Goal: Communication & Community: Answer question/provide support

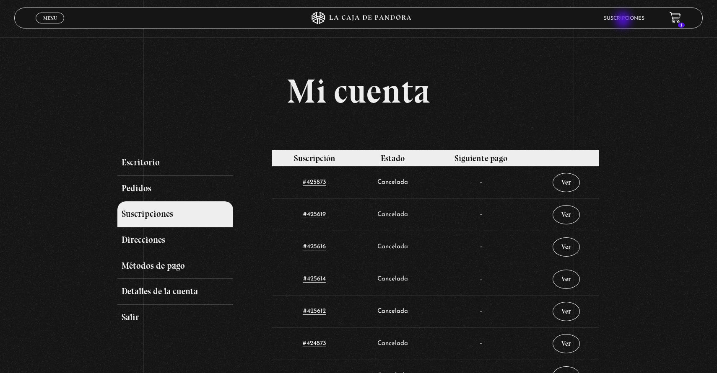
click at [624, 21] on link "Suscripciones" at bounding box center [623, 18] width 41 height 5
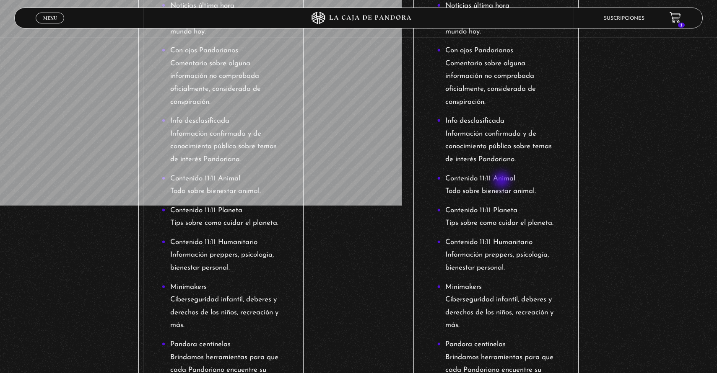
scroll to position [406, 0]
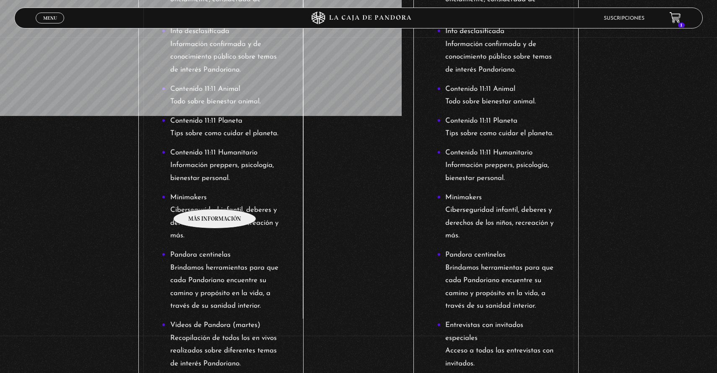
click at [215, 197] on li "Minimakers Ciberseguridad infantil, deberes y derechos de los niños, recreación…" at bounding box center [221, 217] width 118 height 51
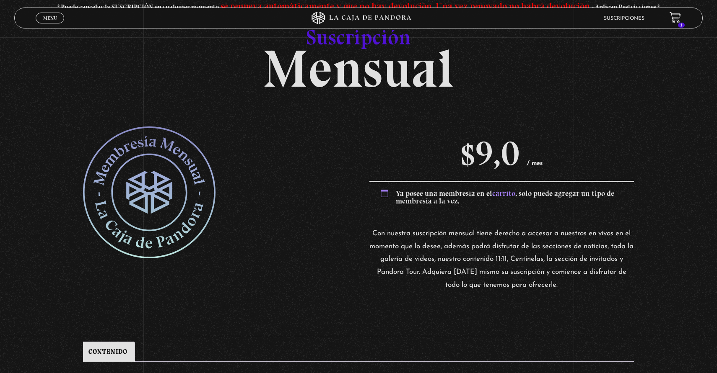
scroll to position [156, 0]
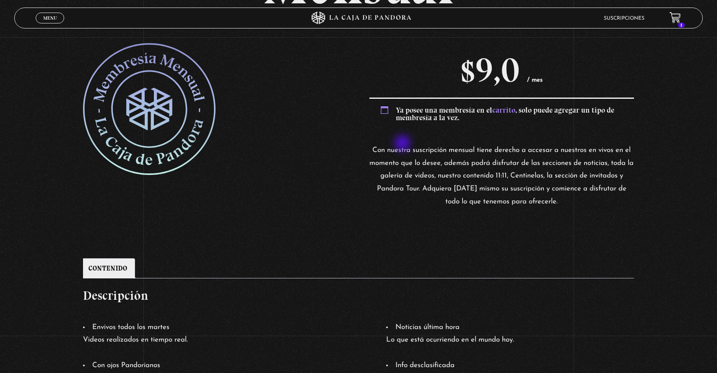
click at [403, 144] on p "Con nuestra suscripción mensual tiene derecho a accesar a nuestros en vivos en …" at bounding box center [501, 176] width 264 height 64
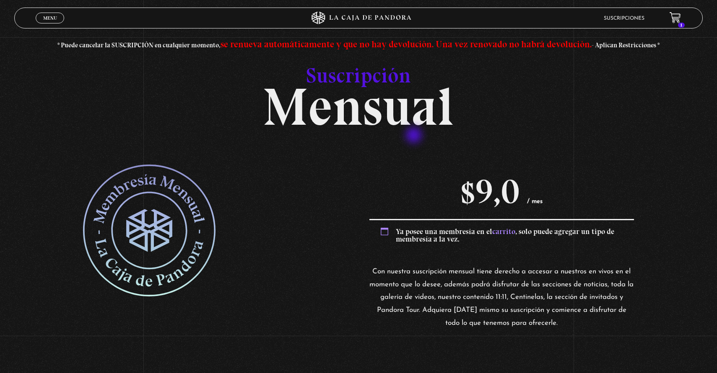
scroll to position [12, 0]
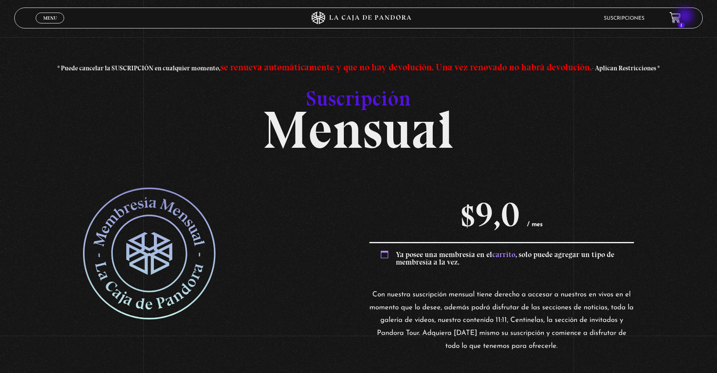
click at [686, 17] on header "Menu Cerrar Suscripciones 1" at bounding box center [358, 18] width 688 height 21
click at [684, 16] on header "Menu Cerrar Suscripciones 1" at bounding box center [358, 18] width 688 height 21
click at [677, 20] on icon at bounding box center [674, 17] width 10 height 10
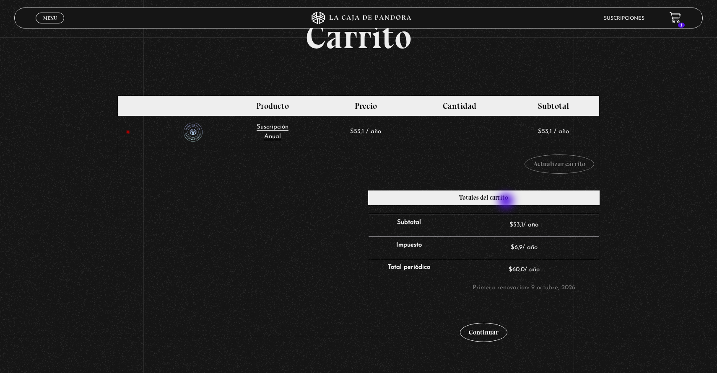
scroll to position [55, 0]
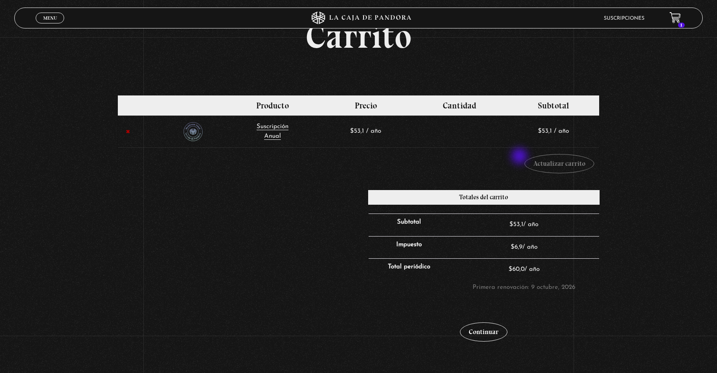
click at [520, 157] on td "Cupón: Aplicar cupón Actualizar carrito" at bounding box center [358, 164] width 481 height 32
click at [127, 132] on link "×" at bounding box center [128, 132] width 10 height 10
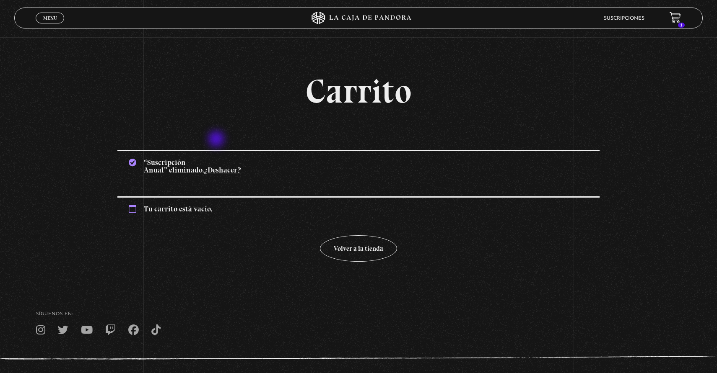
scroll to position [0, 0]
click at [611, 18] on link "Suscripciones" at bounding box center [623, 18] width 41 height 5
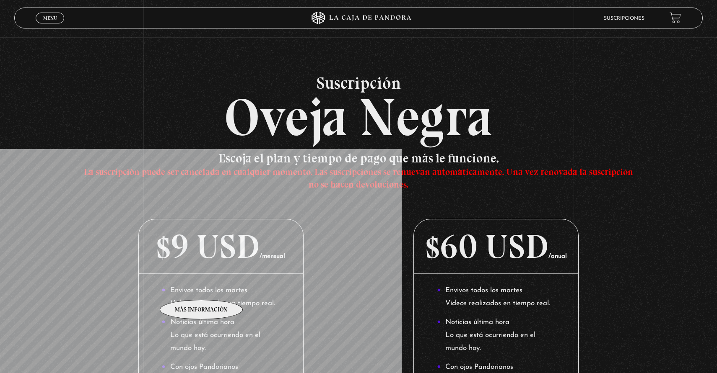
click at [202, 287] on li "Envivos todos los martes Videos realizados en tiempo real." at bounding box center [221, 298] width 118 height 26
click at [223, 303] on li "Envivos todos los martes Videos realizados en tiempo real." at bounding box center [221, 298] width 118 height 26
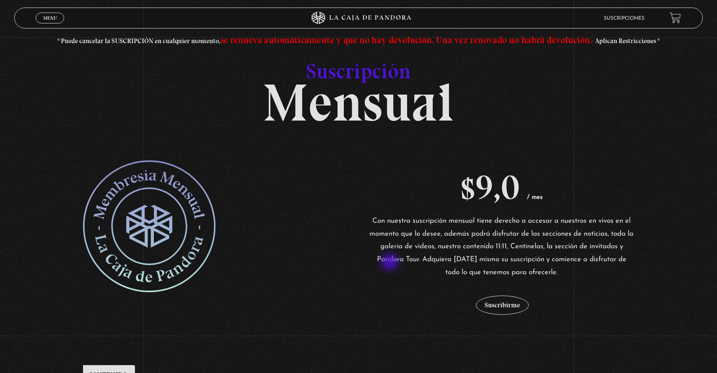
scroll to position [44, 0]
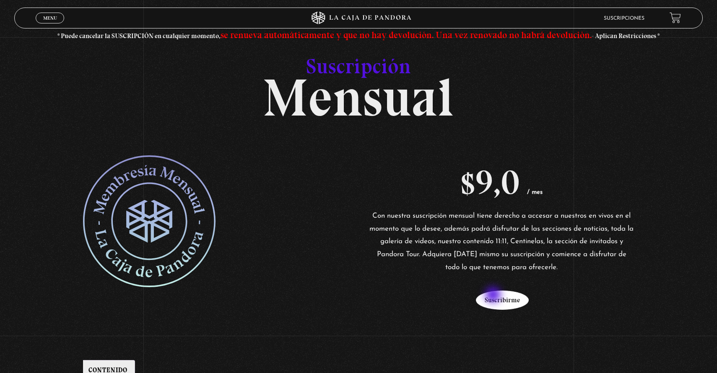
click at [494, 296] on button "Suscribirme" at bounding box center [502, 300] width 53 height 19
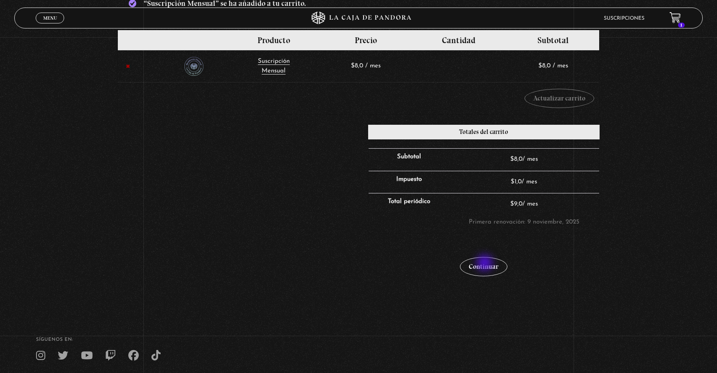
scroll to position [166, 0]
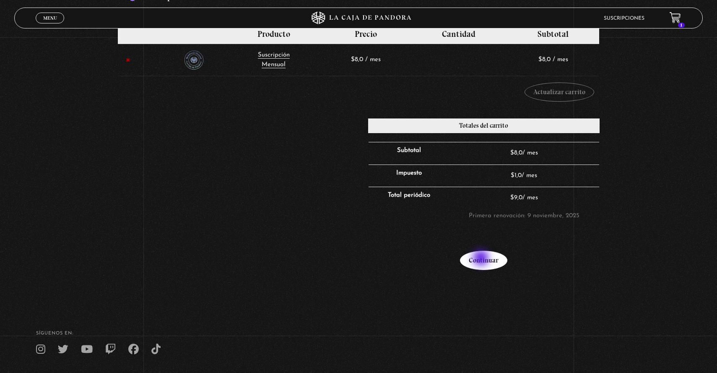
click at [479, 256] on link "Continuar" at bounding box center [483, 260] width 47 height 19
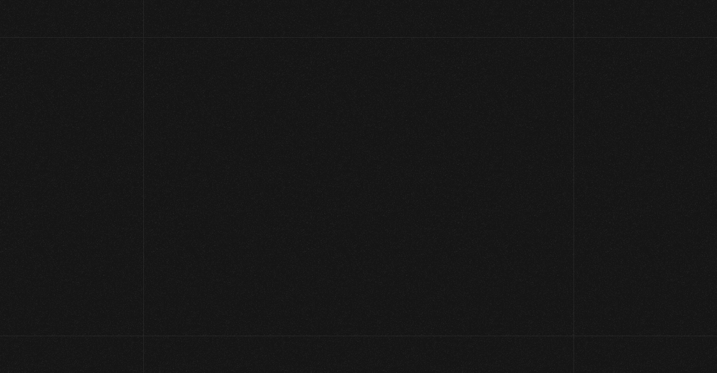
select select "CR-SJ"
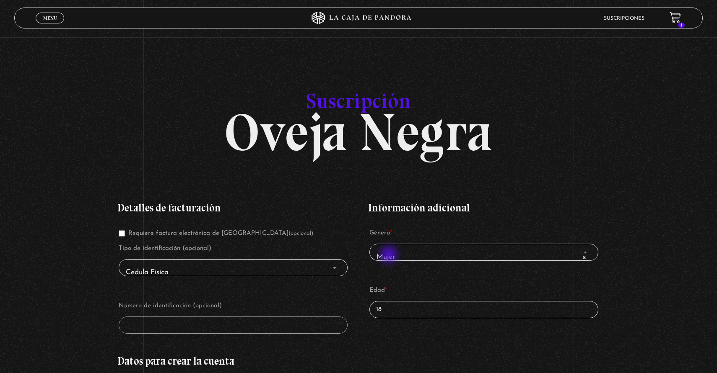
click at [388, 257] on span "× Mujer" at bounding box center [483, 257] width 221 height 19
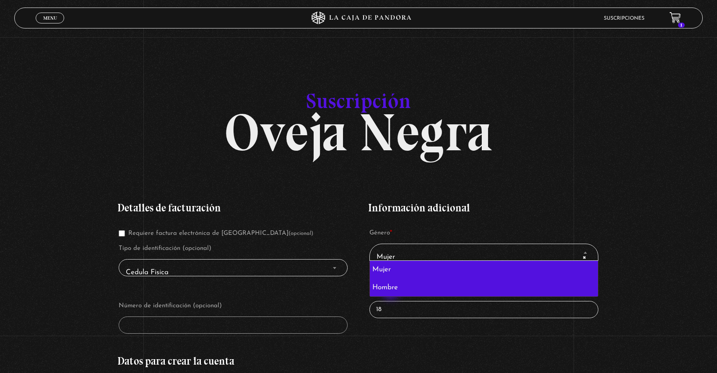
select select "hombre"
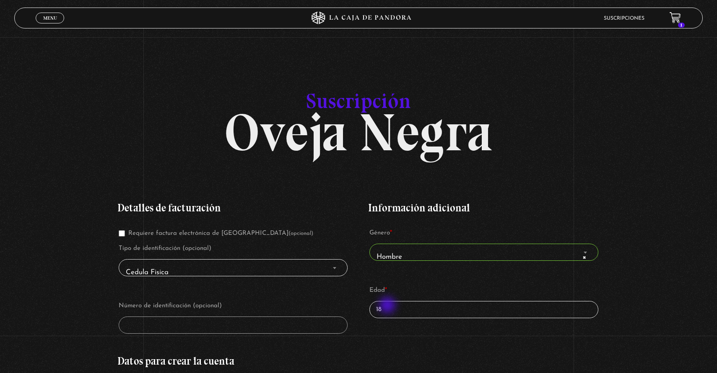
click at [388, 306] on input "18" at bounding box center [483, 309] width 229 height 17
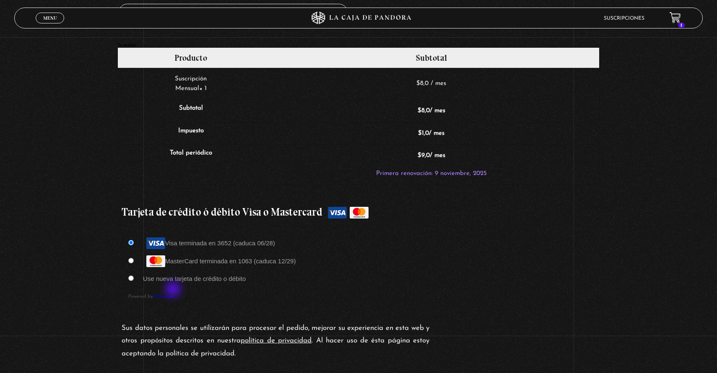
scroll to position [624, 0]
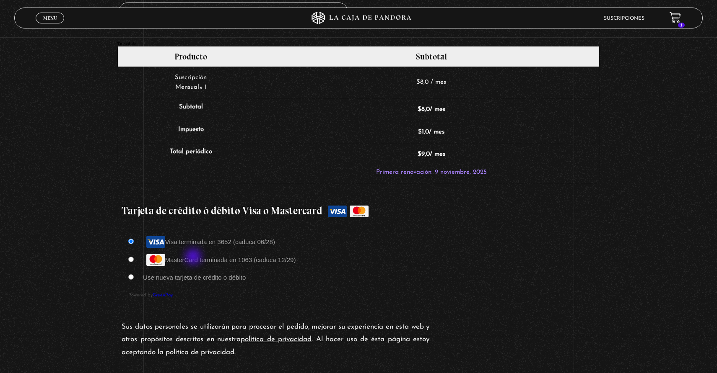
type input "26"
click at [194, 258] on label "MasterCard terminada en 1063 (caduca 12/29)" at bounding box center [219, 259] width 153 height 7
click at [134, 258] on input "MasterCard terminada en 1063 (caduca 12/29)" at bounding box center [130, 259] width 5 height 5
radio input "true"
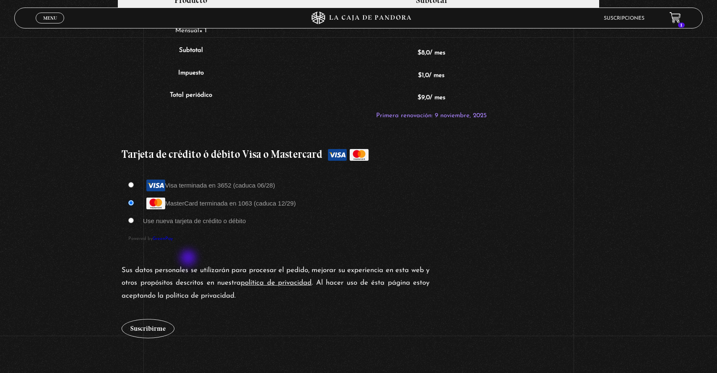
scroll to position [681, 0]
click at [143, 332] on button "Suscribirme" at bounding box center [148, 328] width 53 height 19
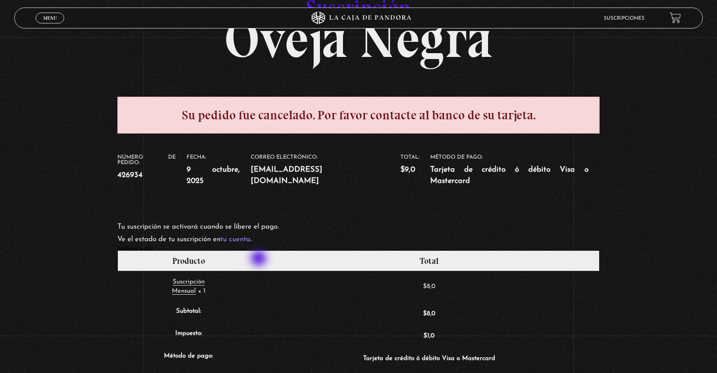
scroll to position [93, 0]
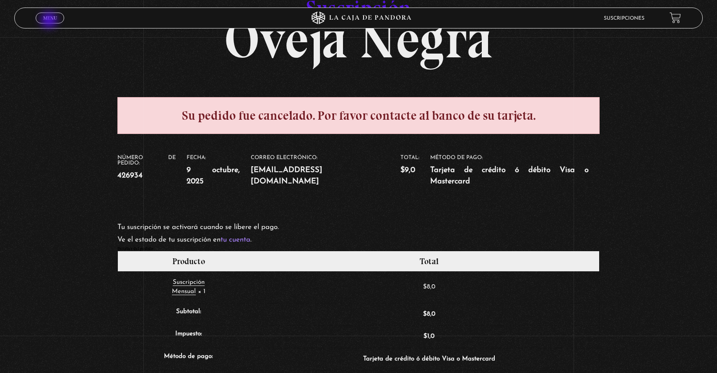
click at [50, 21] on link "Menu Cerrar" at bounding box center [50, 18] width 28 height 11
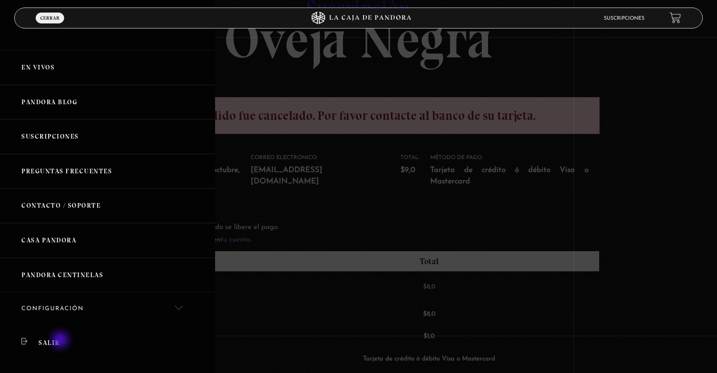
click at [61, 341] on link "Salir" at bounding box center [107, 343] width 215 height 34
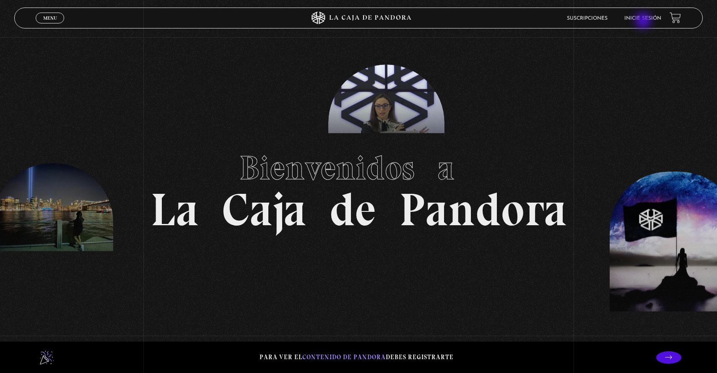
click at [644, 21] on li "Inicie sesión" at bounding box center [642, 18] width 37 height 13
click at [630, 14] on li "Inicie sesión" at bounding box center [642, 18] width 37 height 13
click at [639, 20] on link "Inicie sesión" at bounding box center [642, 18] width 37 height 5
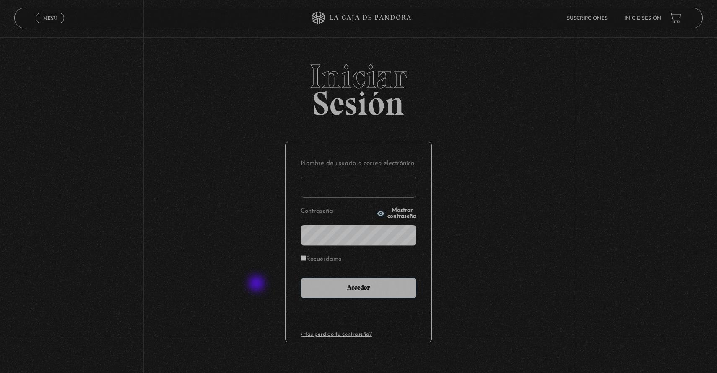
click at [254, 294] on div "Iniciar Sesión Nombre de usuario o correo electrónico Contraseña Mostrar contra…" at bounding box center [358, 220] width 717 height 321
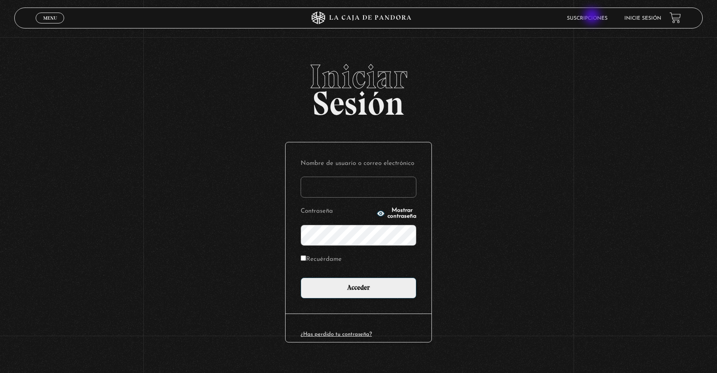
click at [590, 18] on link "Suscripciones" at bounding box center [587, 18] width 41 height 5
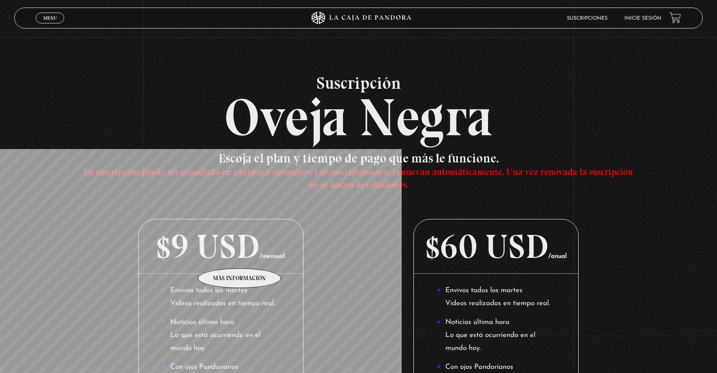
click at [240, 256] on p "$9 USD /mensual" at bounding box center [221, 247] width 164 height 54
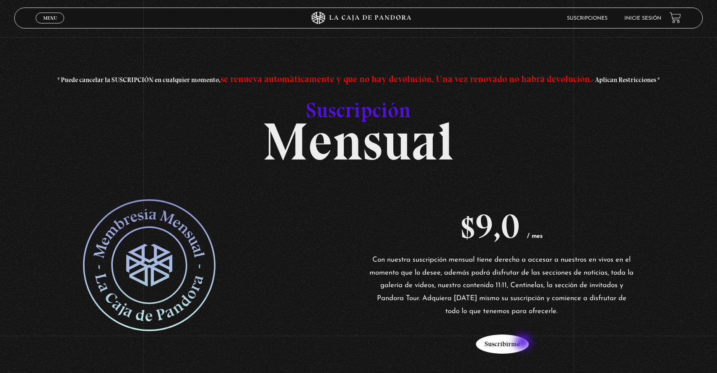
click at [523, 342] on button "Suscribirme" at bounding box center [502, 344] width 53 height 19
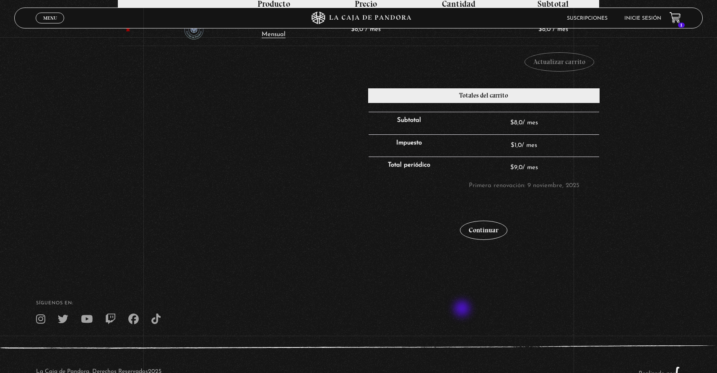
scroll to position [215, 0]
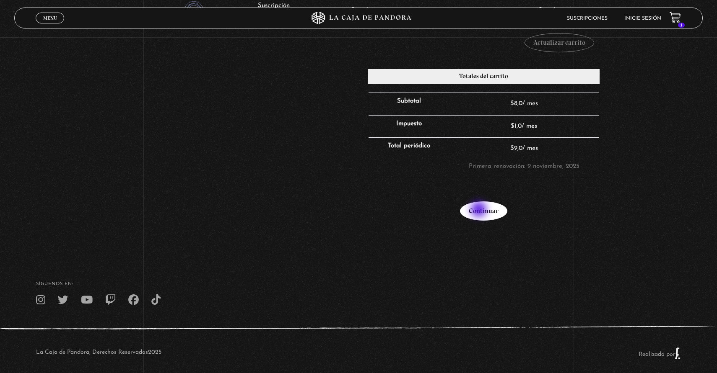
click at [479, 210] on link "Continuar" at bounding box center [483, 211] width 47 height 19
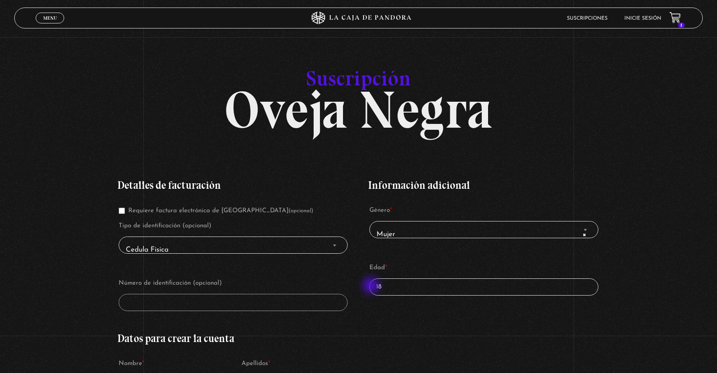
scroll to position [12, 0]
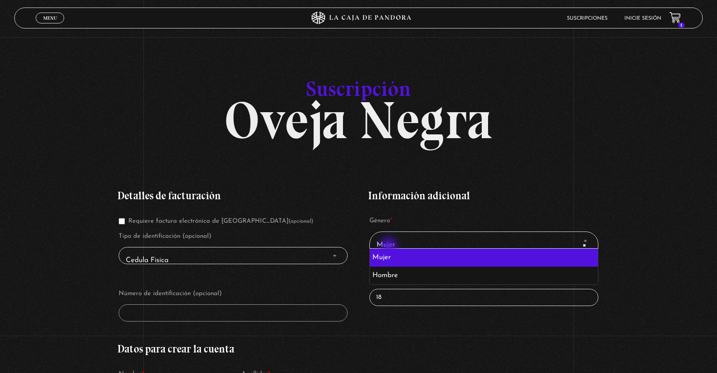
click at [389, 247] on span "× Mujer" at bounding box center [483, 245] width 221 height 19
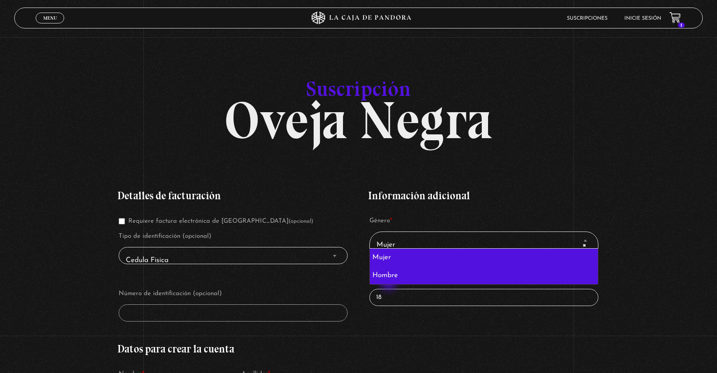
select select "hombre"
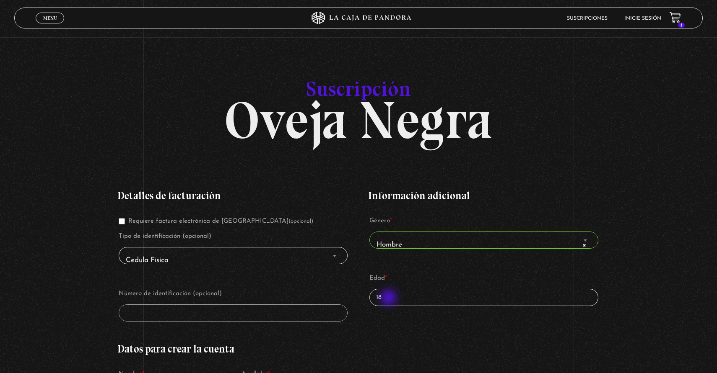
click at [389, 299] on input "18" at bounding box center [483, 297] width 229 height 17
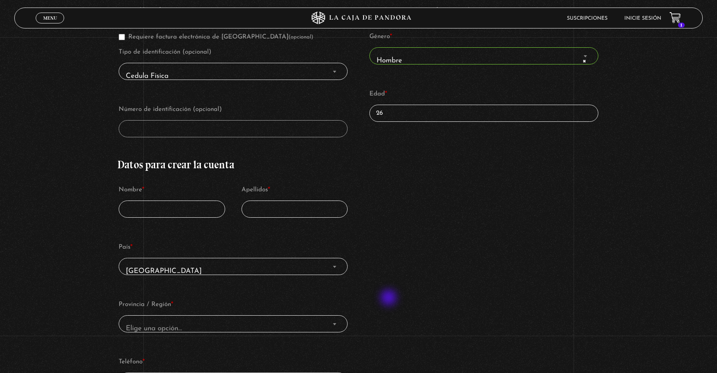
scroll to position [199, 0]
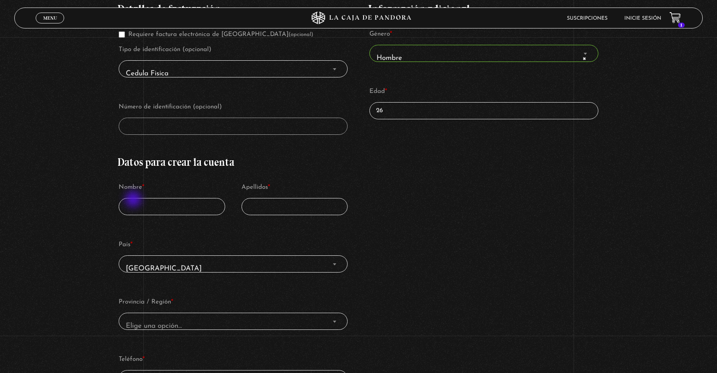
type input "26"
type input "Mauricio"
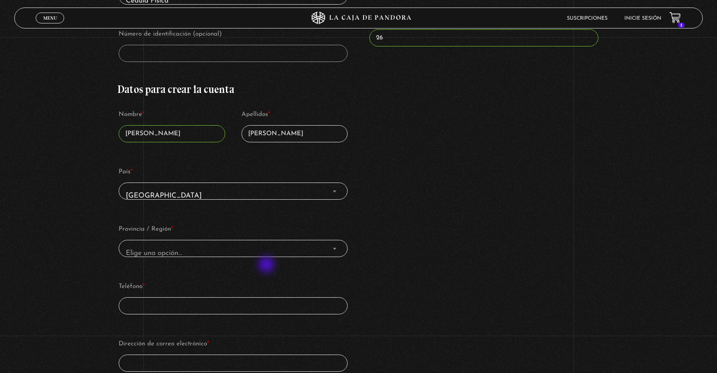
scroll to position [308, 0]
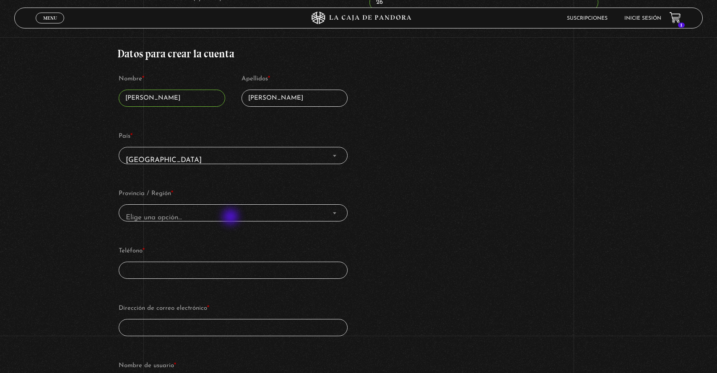
type input "Román Grau"
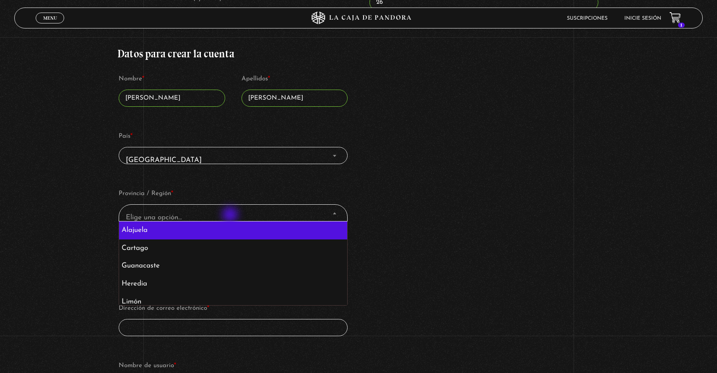
click at [231, 216] on span "Elige una opción…" at bounding box center [232, 217] width 221 height 19
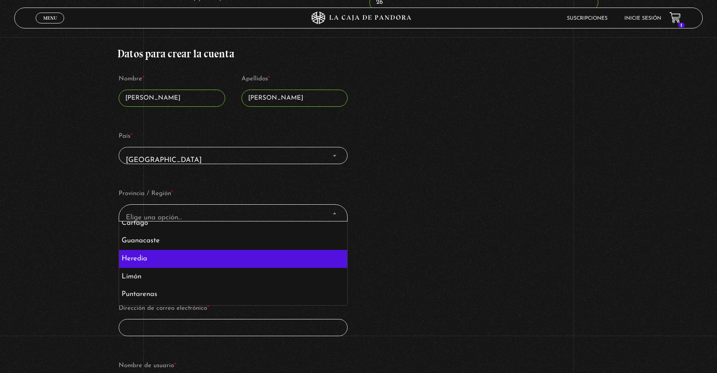
scroll to position [39, 0]
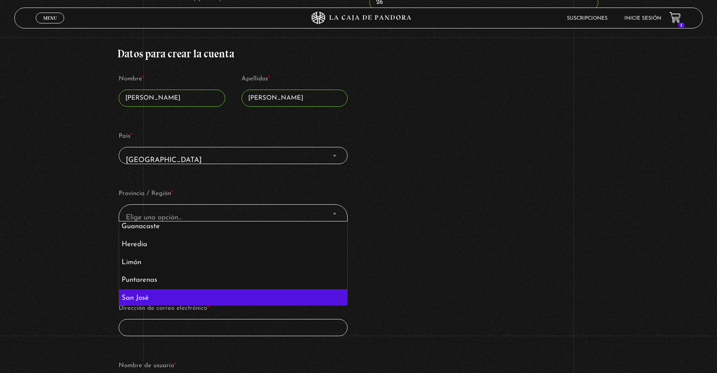
select select "CR-SJ"
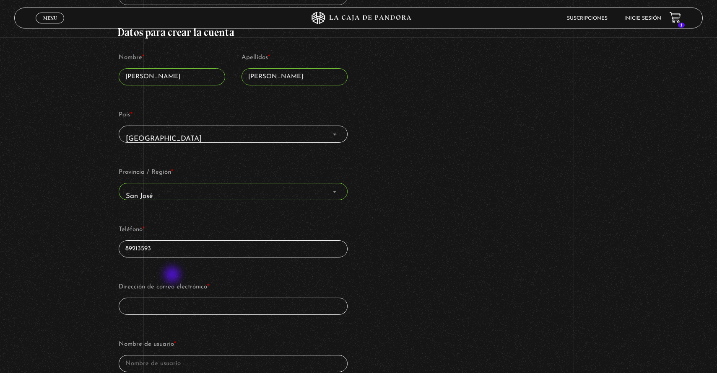
scroll to position [345, 0]
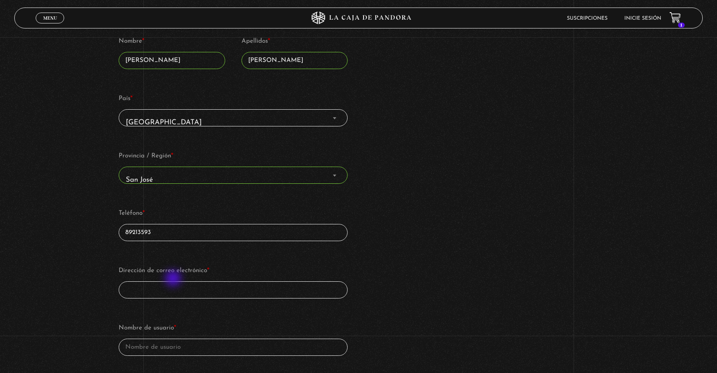
type input "89213593"
type input "a"
type input "mauricioromang79@gmail.com"
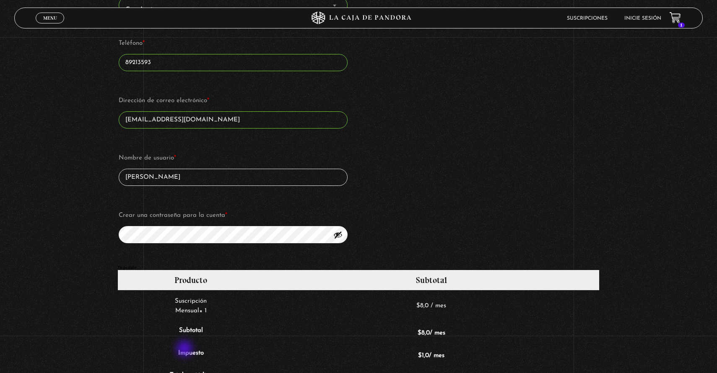
scroll to position [614, 0]
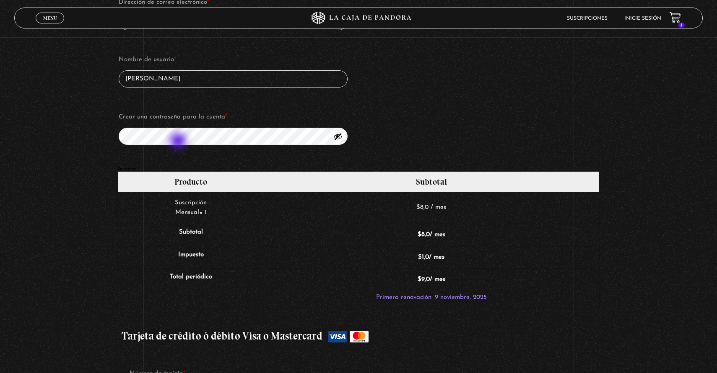
type input "Mauricio Román"
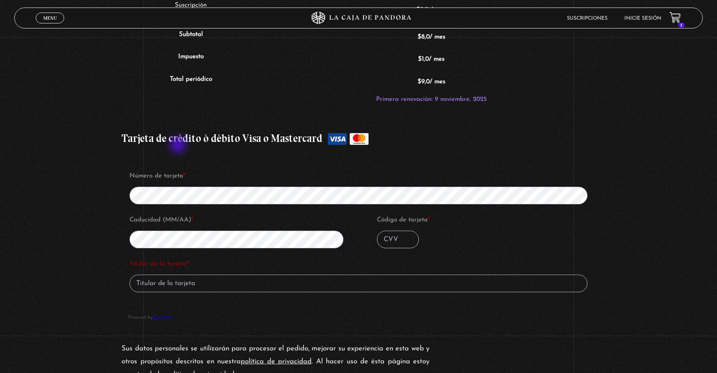
scroll to position [845, 0]
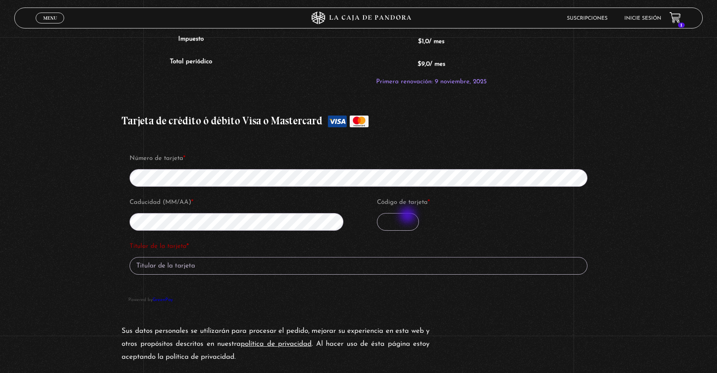
click at [408, 216] on input "Código de tarjeta *" at bounding box center [398, 222] width 42 height 18
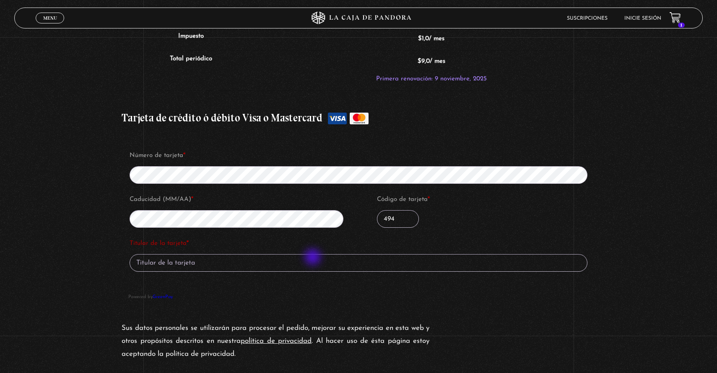
type input "494"
click at [313, 258] on input "Titular de la tarjeta *" at bounding box center [358, 263] width 458 height 18
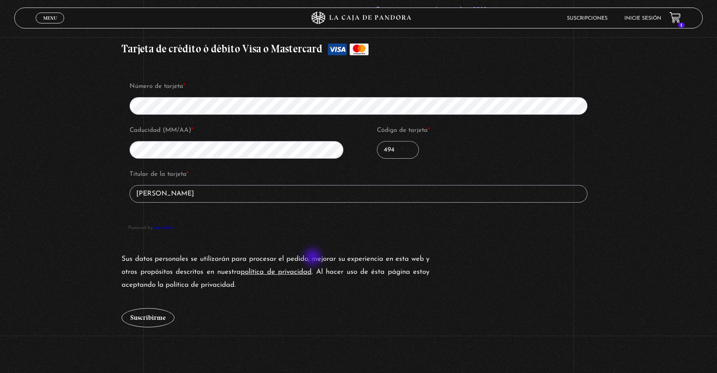
scroll to position [917, 0]
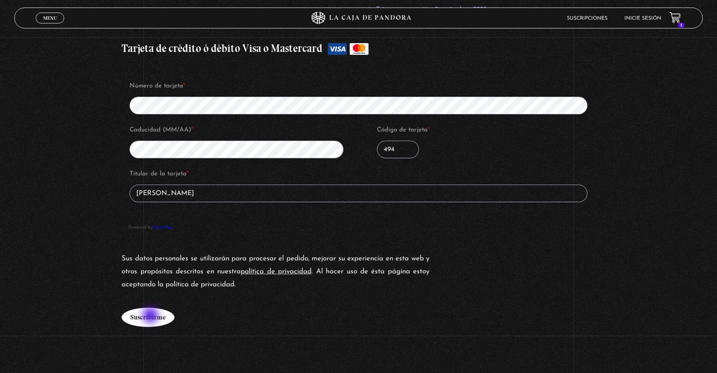
type input "Mauricio Roman Grau"
click at [151, 316] on button "Suscribirme" at bounding box center [148, 317] width 53 height 19
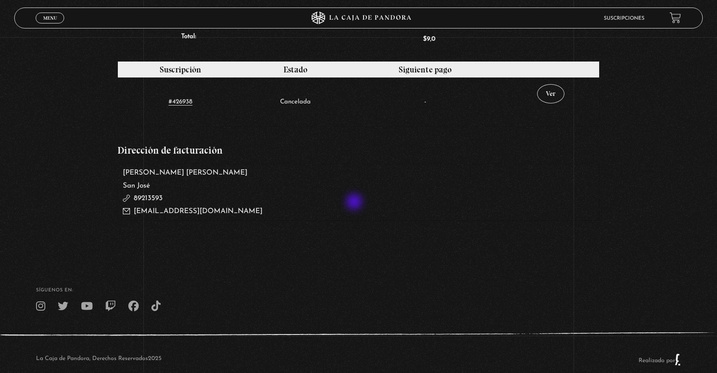
scroll to position [435, 0]
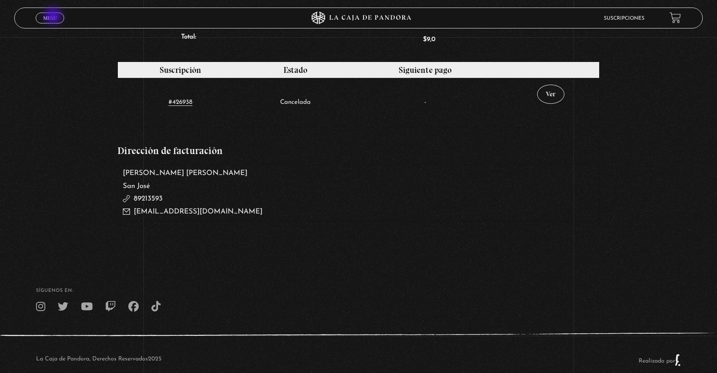
click at [54, 17] on span "Menu" at bounding box center [50, 18] width 14 height 5
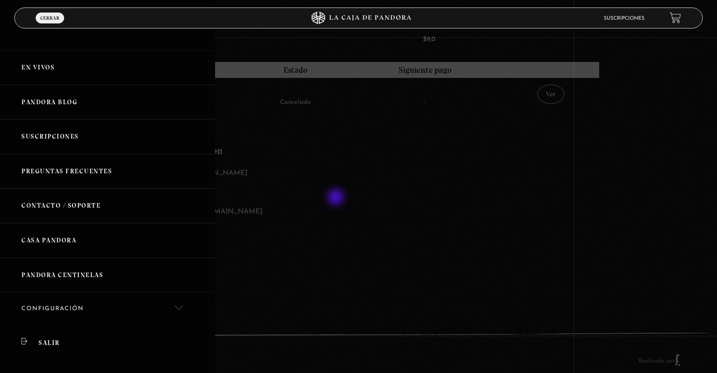
click at [337, 198] on div at bounding box center [358, 186] width 717 height 373
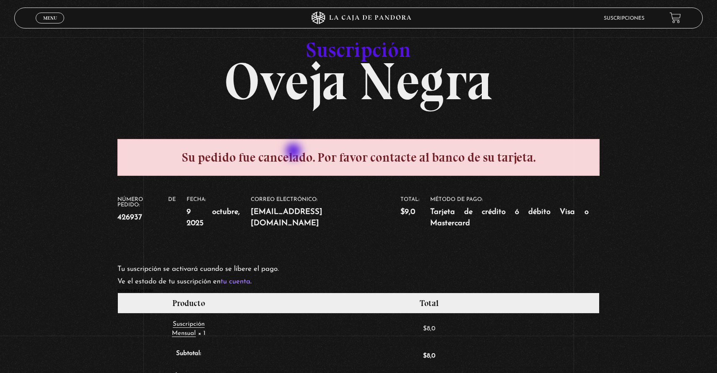
scroll to position [53, 0]
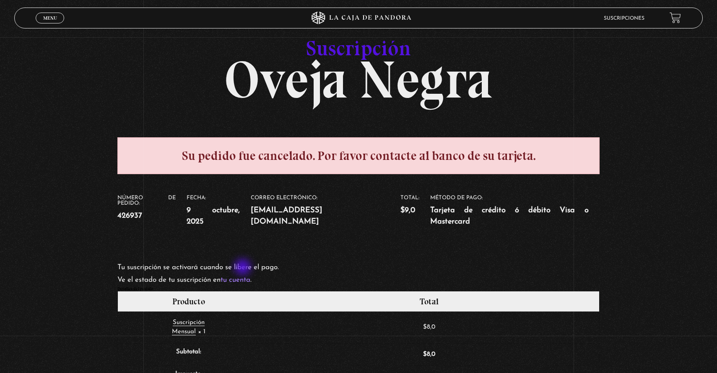
click at [243, 277] on link "tu cuenta" at bounding box center [235, 280] width 30 height 7
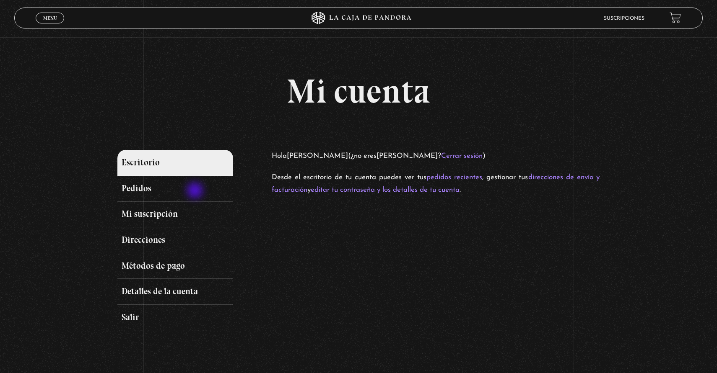
click at [196, 192] on link "Pedidos" at bounding box center [175, 189] width 116 height 26
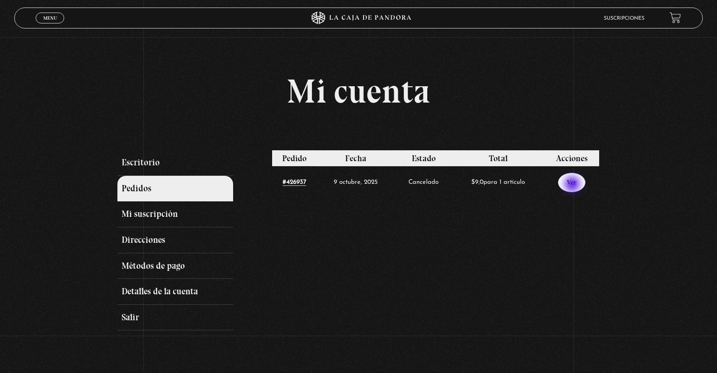
click at [573, 185] on link "Ver" at bounding box center [571, 182] width 27 height 19
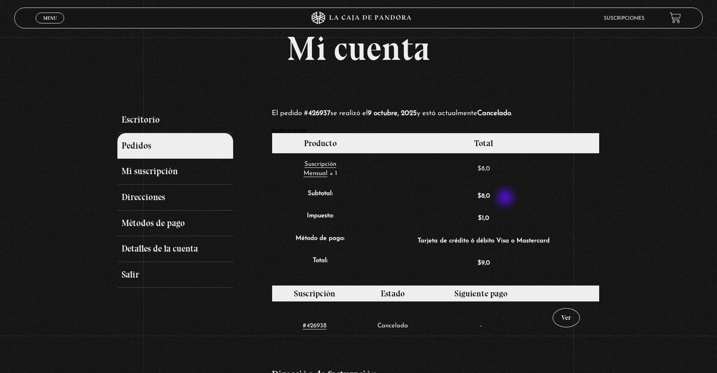
scroll to position [44, 0]
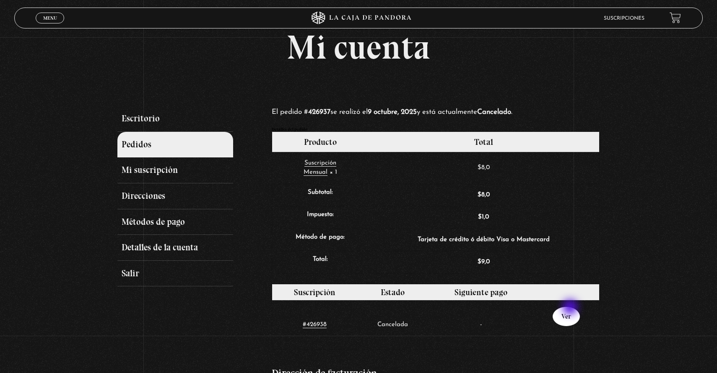
click at [571, 308] on link "Ver" at bounding box center [565, 316] width 27 height 19
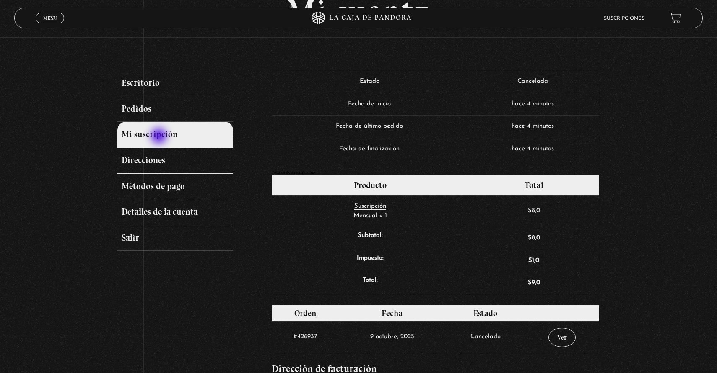
scroll to position [72, 0]
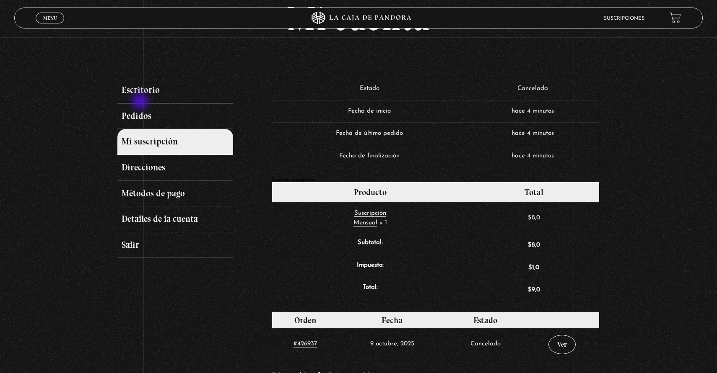
click at [141, 102] on link "Escritorio" at bounding box center [175, 91] width 116 height 26
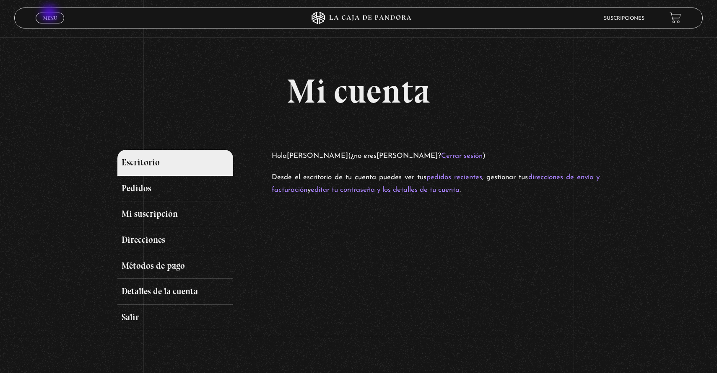
click at [50, 14] on link "Menu Cerrar" at bounding box center [50, 18] width 28 height 11
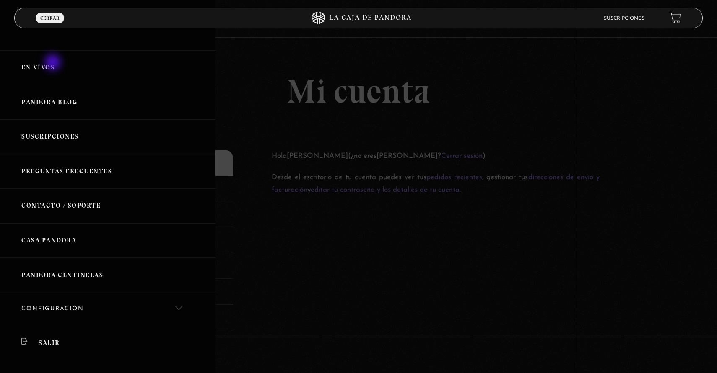
click at [54, 63] on link "En vivos" at bounding box center [107, 67] width 215 height 35
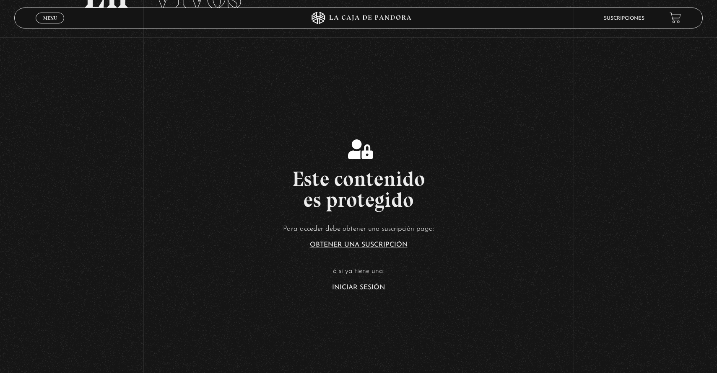
scroll to position [88, 0]
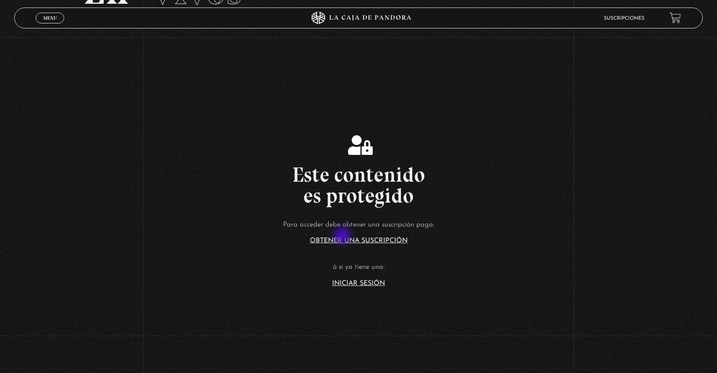
click at [343, 237] on article "Para acceder debe obtener una suscripción paga: Obtener una suscripción ó si ya…" at bounding box center [358, 253] width 717 height 68
click at [345, 241] on link "Obtener una suscripción" at bounding box center [359, 241] width 98 height 7
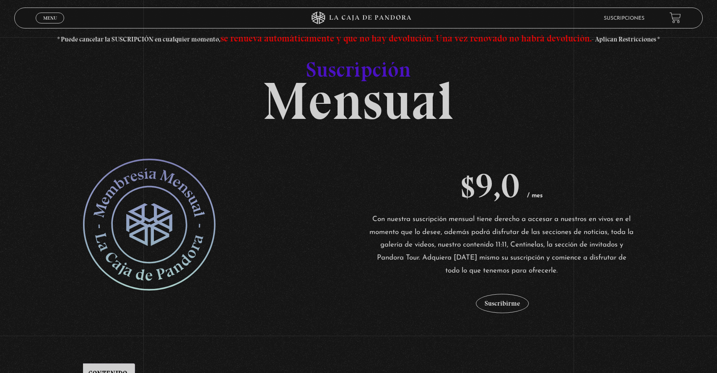
scroll to position [86, 0]
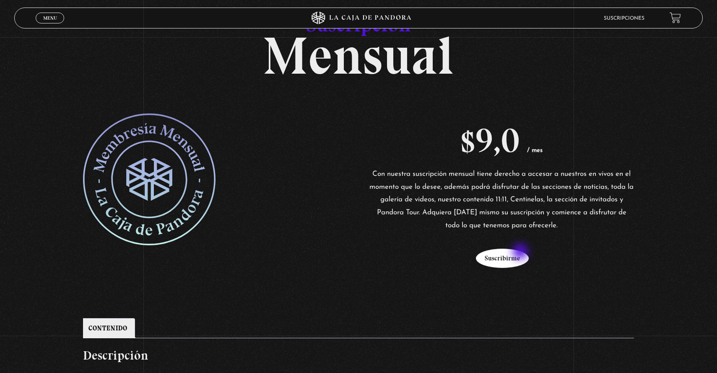
click at [519, 254] on button "Suscribirme" at bounding box center [502, 258] width 53 height 19
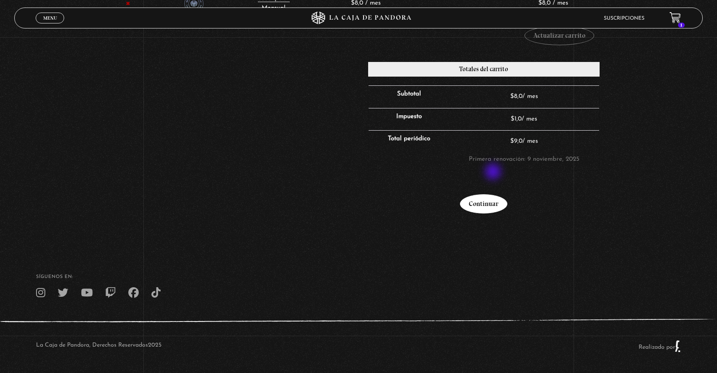
scroll to position [222, 0]
click at [496, 211] on link "Continuar" at bounding box center [483, 204] width 47 height 19
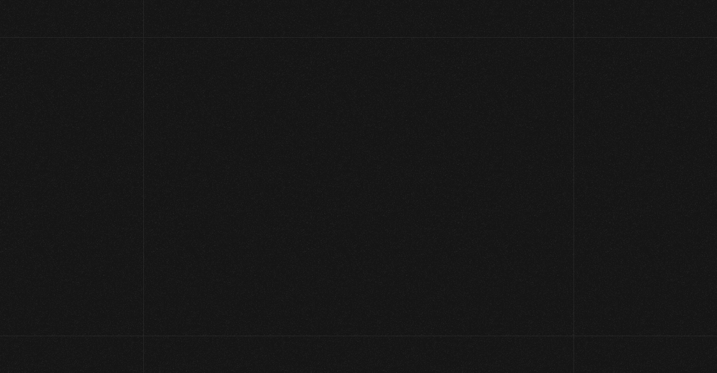
select select "CR-SJ"
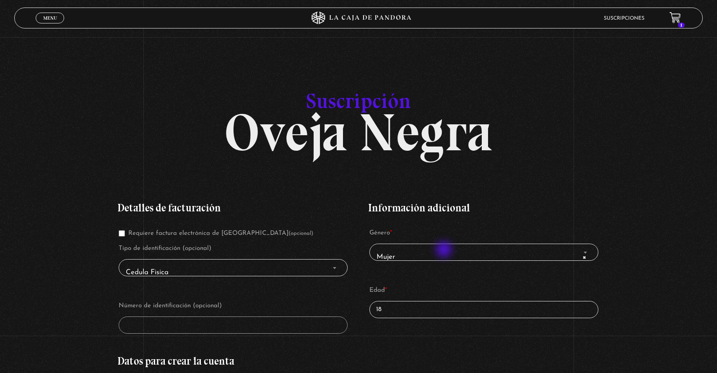
click at [445, 251] on span "× Mujer" at bounding box center [483, 257] width 221 height 19
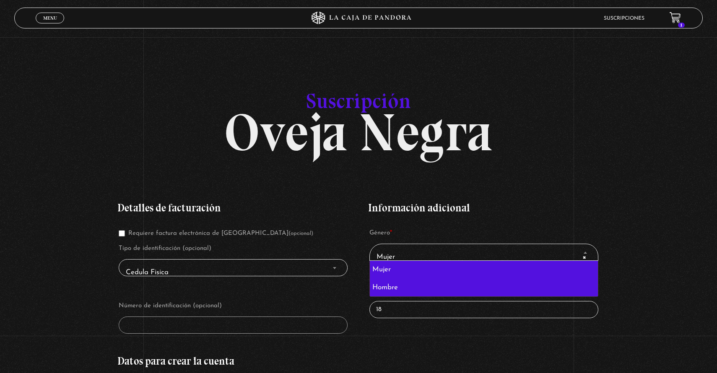
select select "hombre"
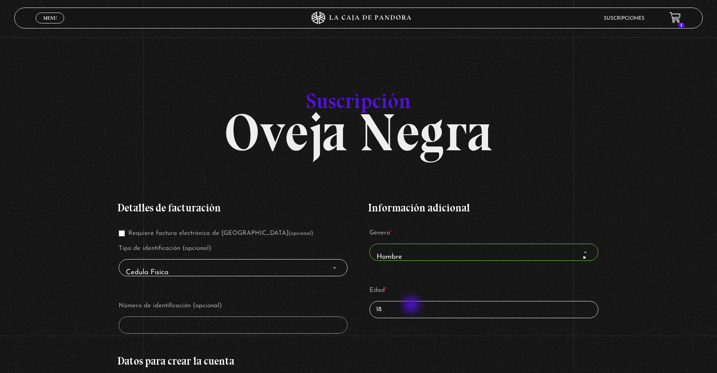
click at [410, 307] on input "18" at bounding box center [483, 309] width 229 height 17
type input "1"
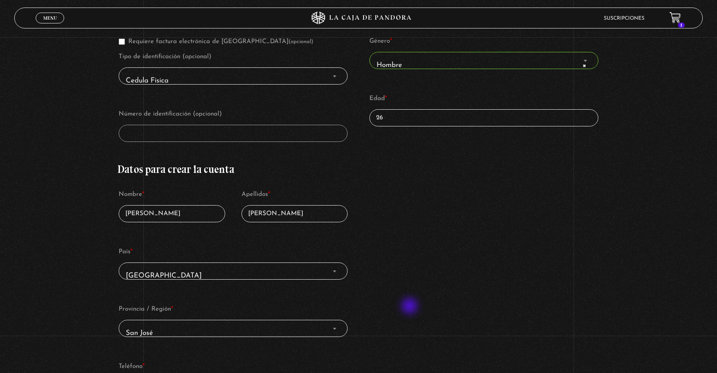
scroll to position [194, 0]
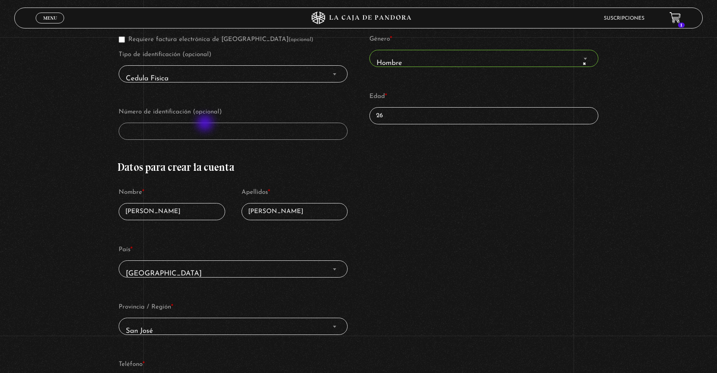
type input "26"
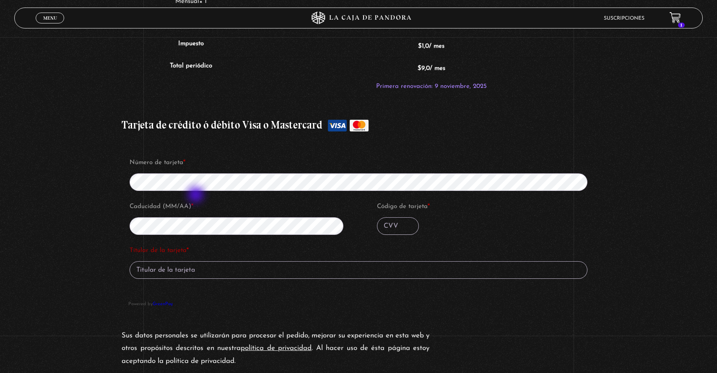
scroll to position [718, 0]
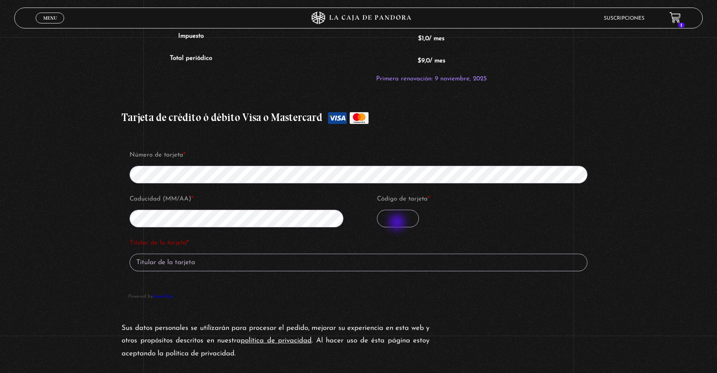
click at [398, 223] on input "Código de tarjeta *" at bounding box center [398, 219] width 42 height 18
type input "207"
click at [347, 258] on input "Titular de la tarjeta *" at bounding box center [358, 263] width 458 height 18
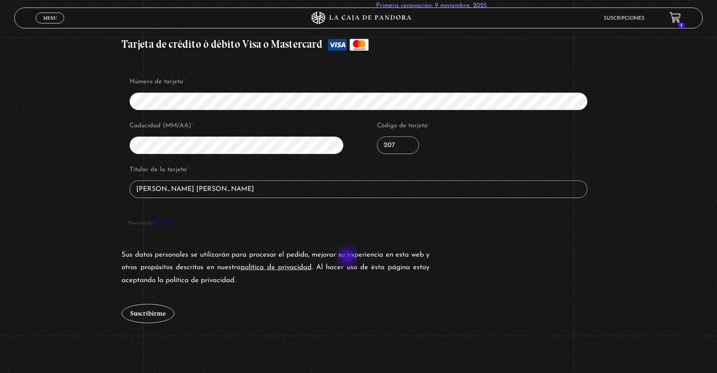
scroll to position [803, 0]
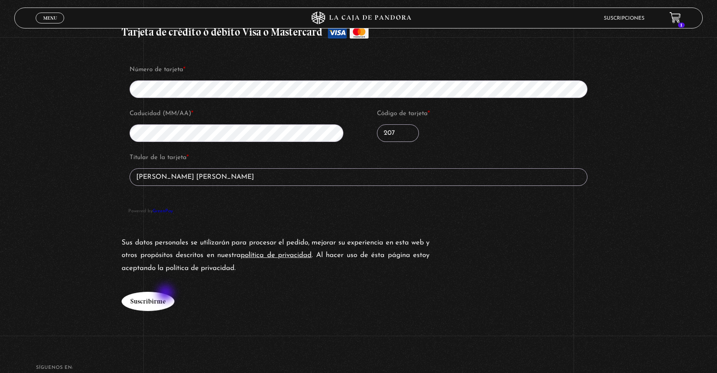
type input "Mauricio Roman Grau"
click at [166, 295] on button "Suscribirme" at bounding box center [148, 301] width 53 height 19
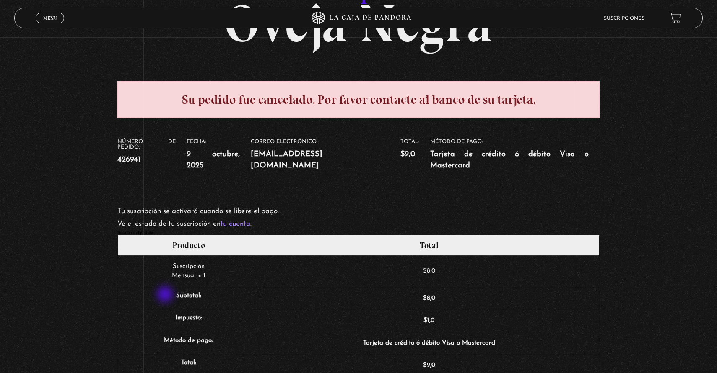
scroll to position [17, 0]
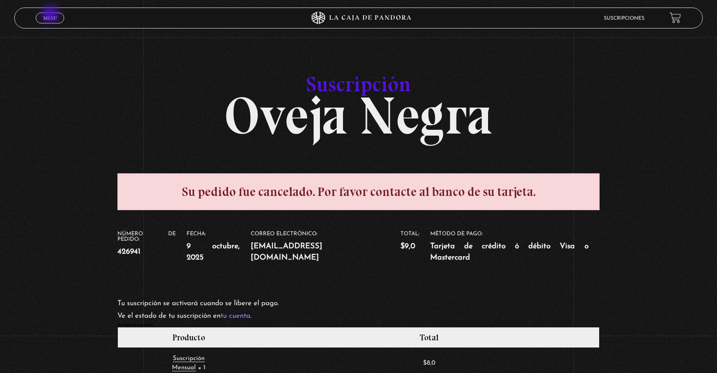
click at [51, 16] on span "Menu" at bounding box center [50, 18] width 14 height 5
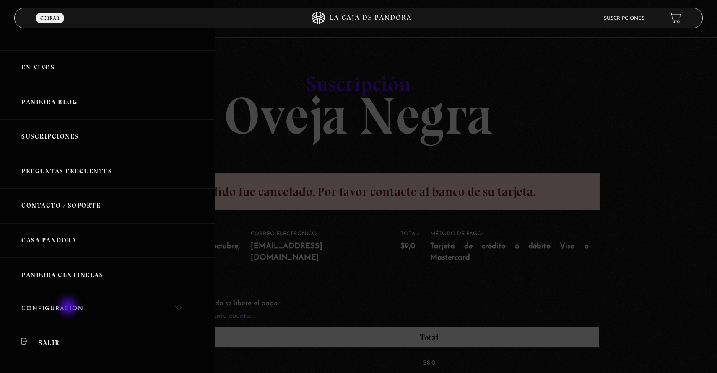
click at [69, 307] on link "Configuración" at bounding box center [107, 310] width 215 height 34
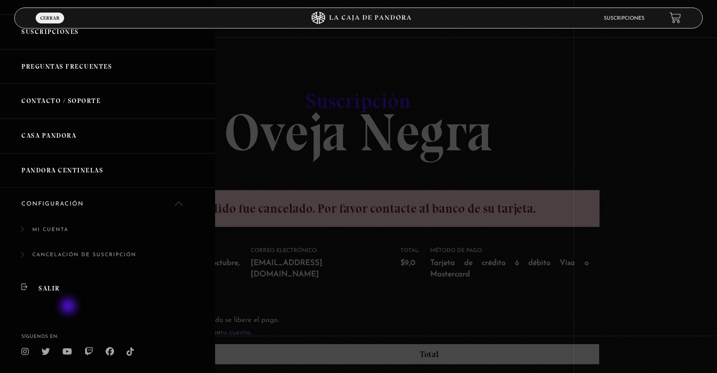
scroll to position [106, 0]
click at [64, 248] on link "Cancelación de suscripción" at bounding box center [107, 259] width 215 height 26
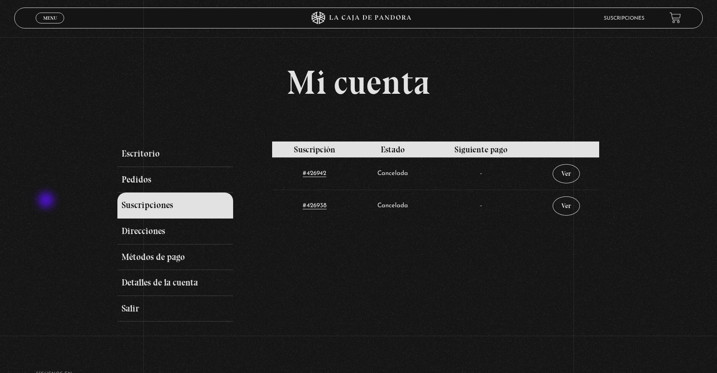
scroll to position [9, 0]
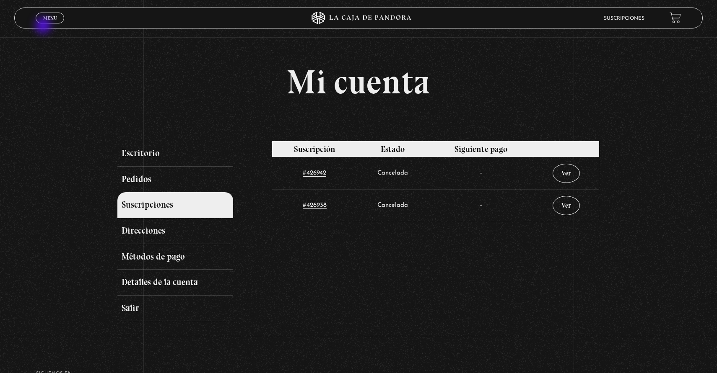
click at [44, 26] on div "Menu Cerrar" at bounding box center [143, 18] width 215 height 20
click at [47, 21] on link "Menu Cerrar" at bounding box center [50, 18] width 28 height 11
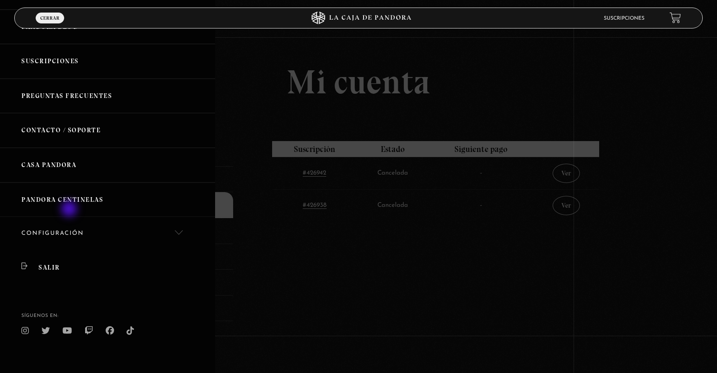
scroll to position [75, 0]
click at [66, 229] on link "Configuración" at bounding box center [107, 235] width 215 height 34
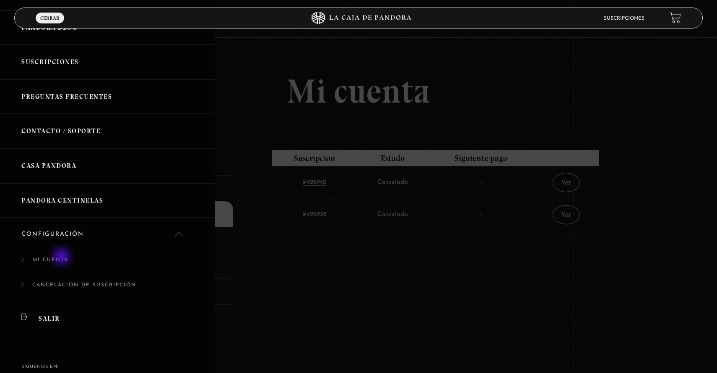
click at [62, 258] on link "Mi cuenta" at bounding box center [107, 265] width 215 height 26
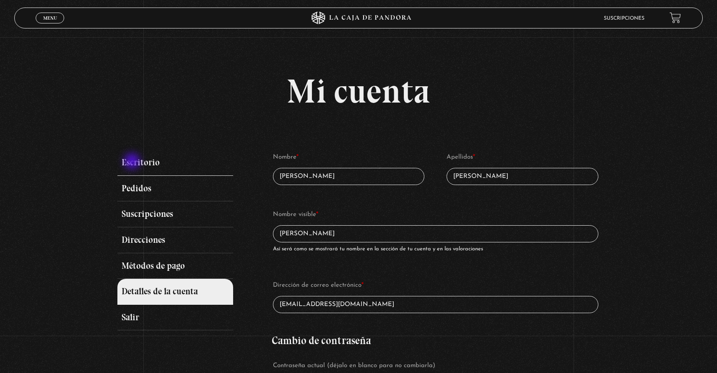
click at [133, 162] on link "Escritorio" at bounding box center [175, 163] width 116 height 26
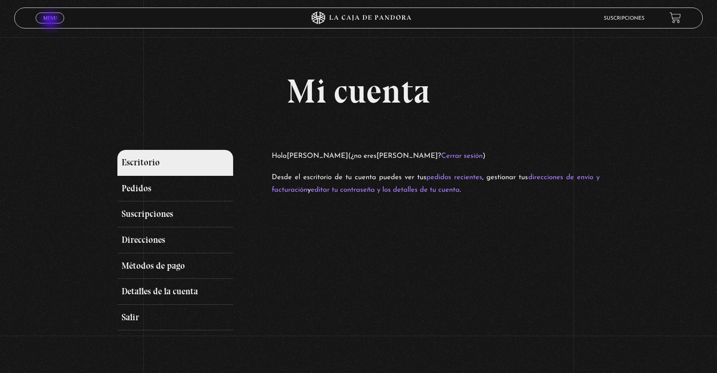
click at [51, 21] on link "Menu Cerrar" at bounding box center [50, 18] width 28 height 11
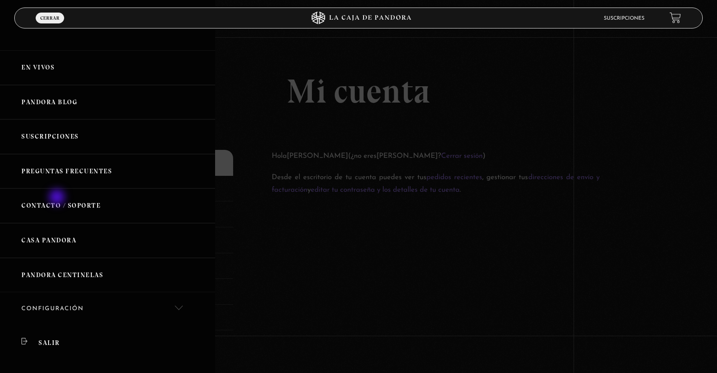
click at [58, 198] on link "Contacto / Soporte" at bounding box center [107, 206] width 215 height 35
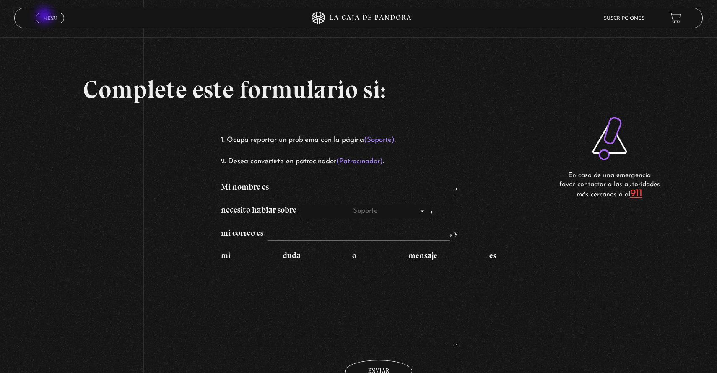
click at [45, 16] on span "Menu" at bounding box center [50, 18] width 14 height 5
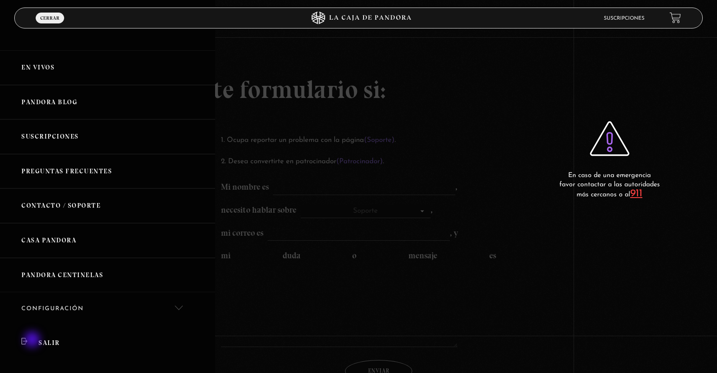
click at [33, 341] on link "Salir" at bounding box center [107, 343] width 215 height 34
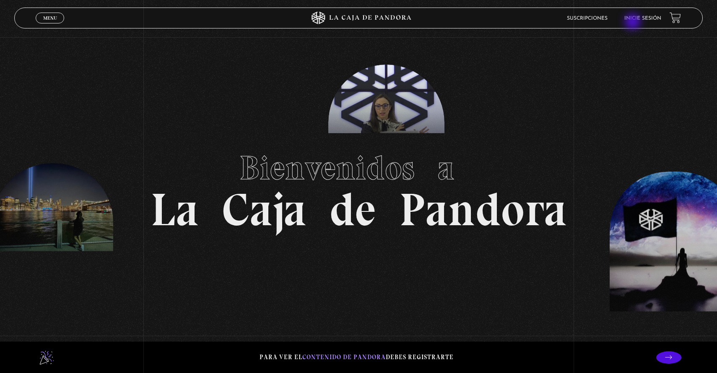
click at [636, 19] on link "Inicie sesión" at bounding box center [642, 18] width 37 height 5
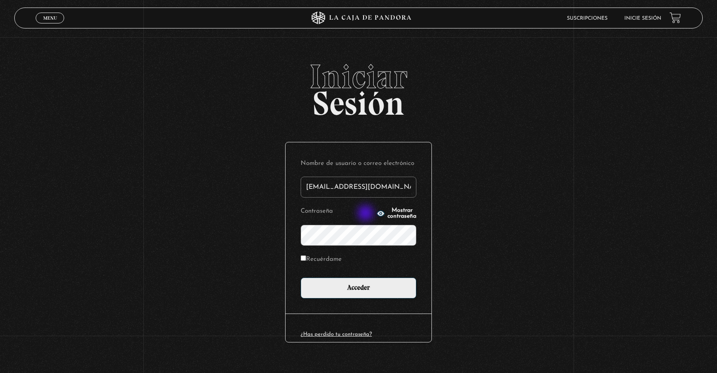
type input "[EMAIL_ADDRESS][DOMAIN_NAME]"
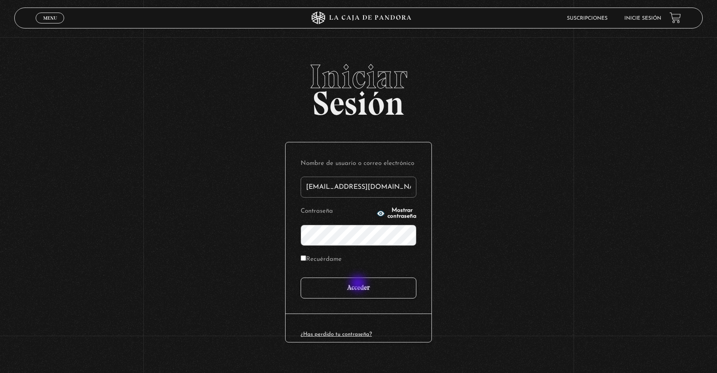
click at [358, 282] on input "Acceder" at bounding box center [358, 288] width 116 height 21
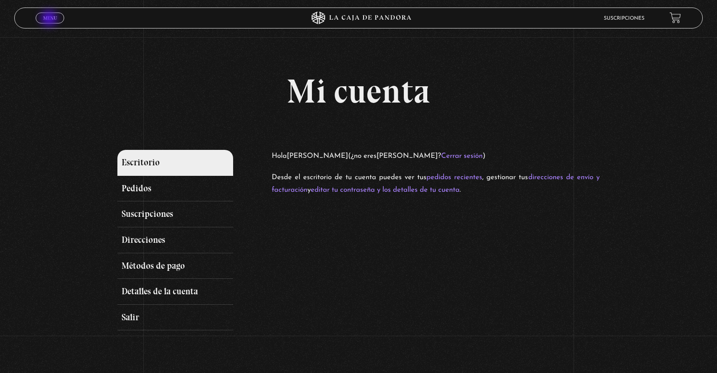
click at [51, 17] on span "Menu" at bounding box center [50, 18] width 14 height 5
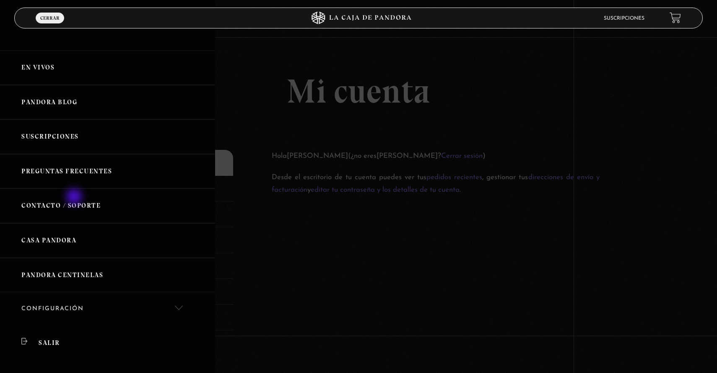
click at [75, 198] on link "Contacto / Soporte" at bounding box center [107, 206] width 215 height 35
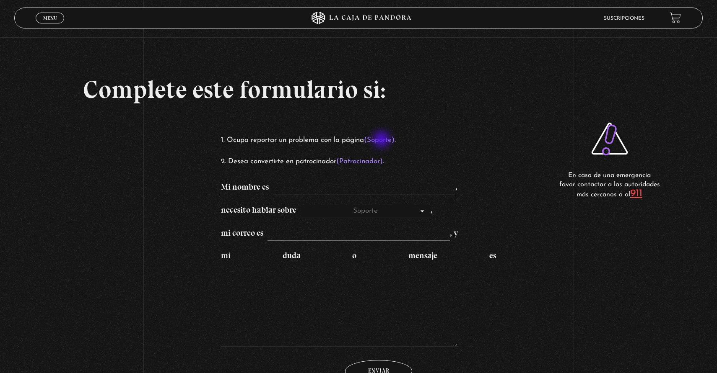
click at [382, 140] on mark "(Soporte)" at bounding box center [379, 140] width 31 height 7
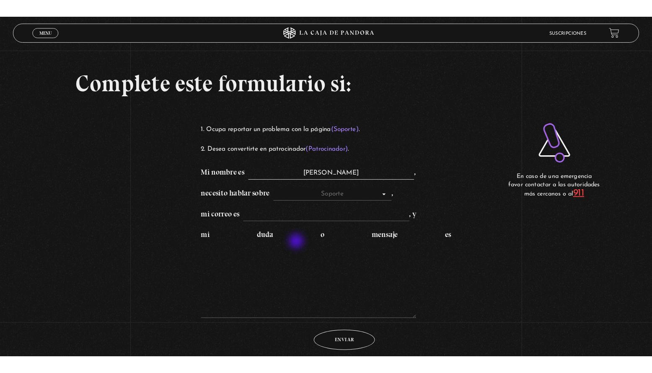
scroll to position [18, 0]
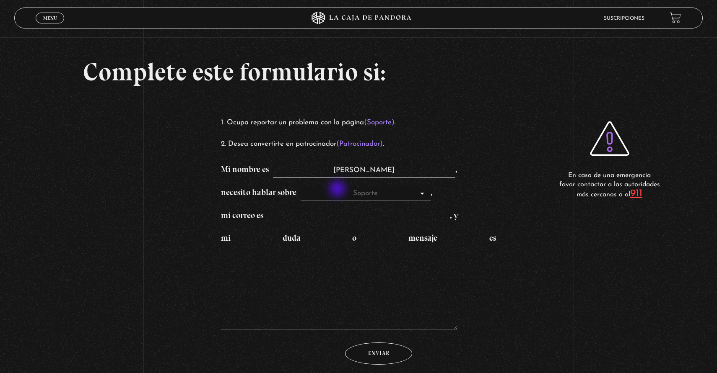
type input "Mauricio Román"
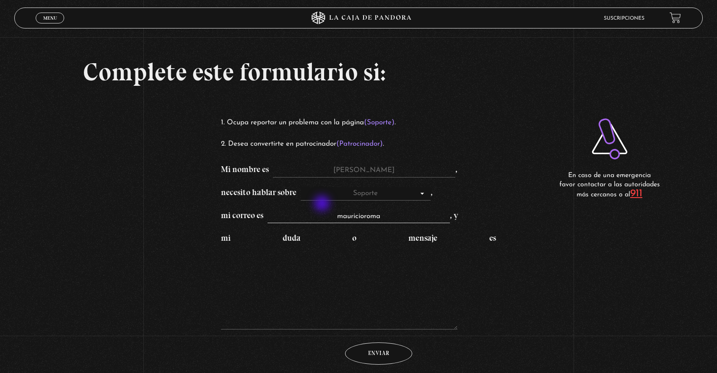
type input "mauricioroman"
type input "mauricioroman79@gmail.com"
click at [344, 296] on textarea "mi duda o mensaje es" at bounding box center [339, 288] width 237 height 84
click at [247, 263] on textarea "mi duda o mensaje es" at bounding box center [339, 288] width 237 height 84
type textarea "P"
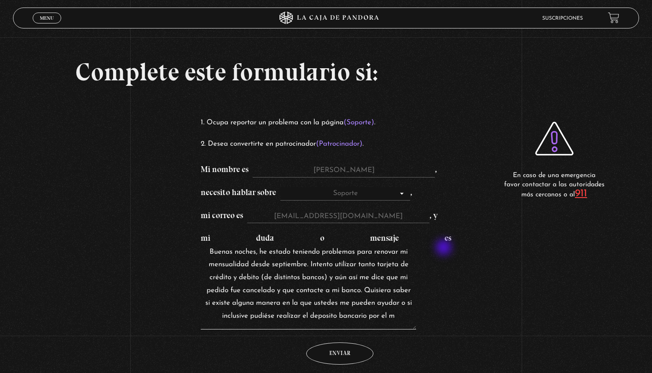
scroll to position [2, 0]
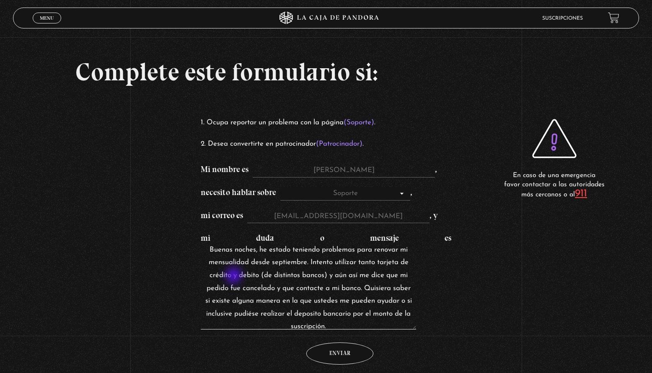
click at [235, 277] on textarea "Buenas noches, he estado teniendo problemas para renovar mi mensualidad desde s…" at bounding box center [308, 288] width 215 height 84
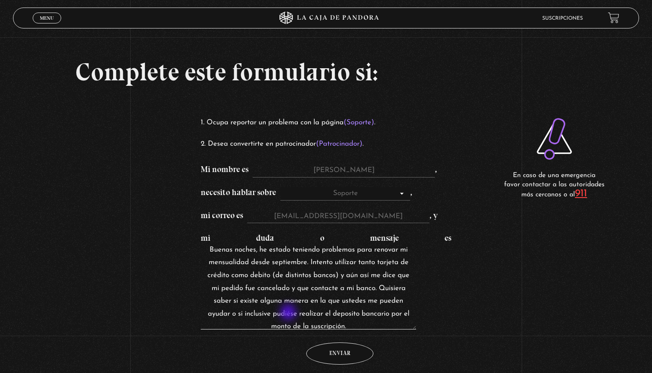
click at [289, 313] on textarea "Buenas noches, he estado teniendo problemas para renovar mi mensualidad desde s…" at bounding box center [308, 288] width 215 height 84
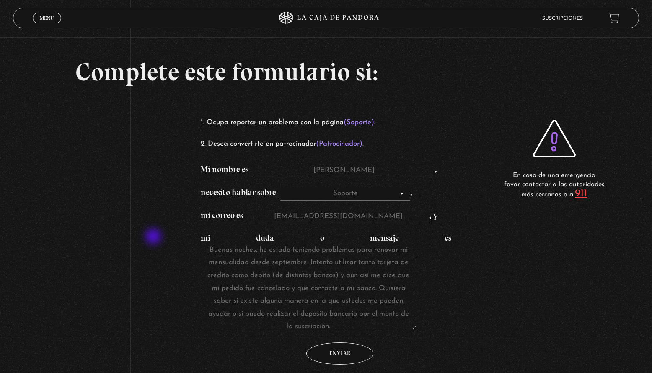
click at [154, 238] on div "Complete este formulario si: Ocupa reportar un problema con la página (Soporte)…" at bounding box center [326, 179] width 652 height 395
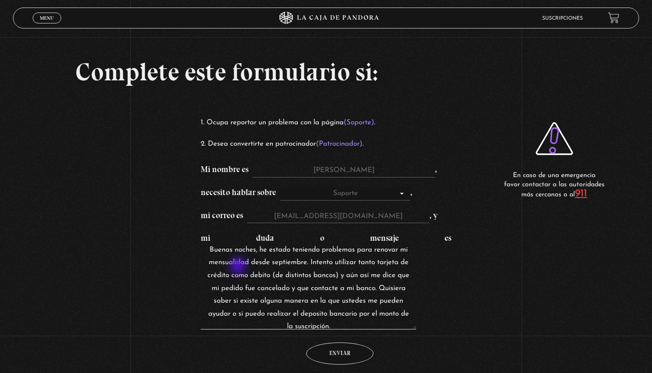
click at [239, 267] on textarea "Buenas noches, he estado teniendo problemas para renovar mi mensualidad desde s…" at bounding box center [308, 288] width 215 height 84
click at [249, 276] on textarea "Buenas noches, he estado teniendo problemas para renovar mi mensualidad desde s…" at bounding box center [308, 288] width 215 height 84
click at [323, 315] on textarea "Buenas noches, he estado teniendo problemas para renovar mi mensualidad desde s…" at bounding box center [308, 288] width 215 height 84
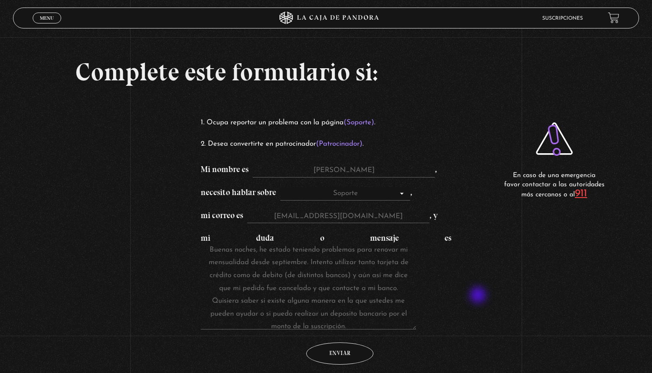
click at [479, 296] on div "Complete este formulario si: Ocupa reportar un problema con la página (Soporte)…" at bounding box center [326, 179] width 652 height 395
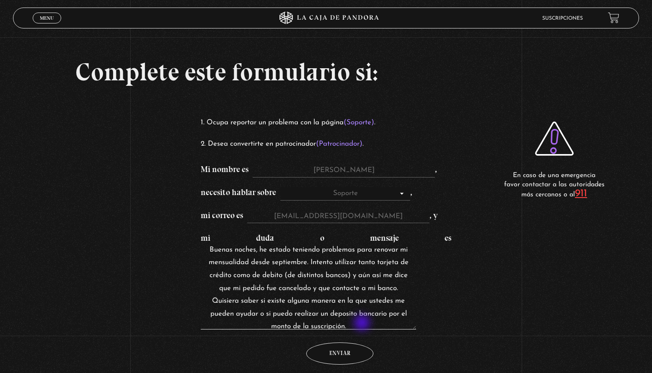
click at [363, 324] on textarea "Buenas noches, he estado teniendo problemas para renovar mi mensualidad desde s…" at bounding box center [308, 288] width 215 height 84
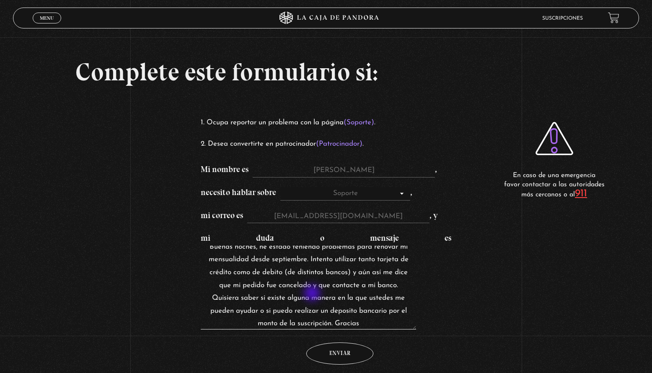
scroll to position [5, 0]
type textarea "Buenas noches, he estado teniendo problemas para renovar mi mensualidad desde s…"
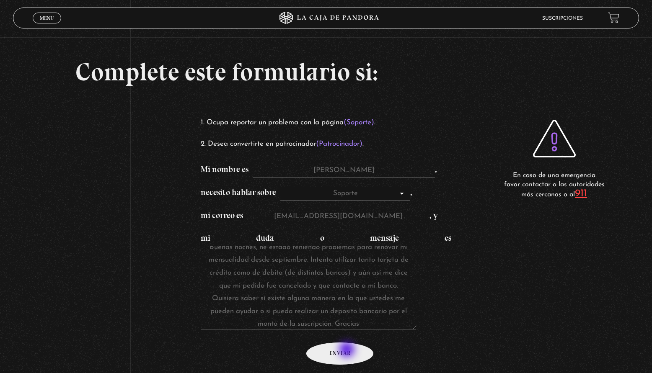
click at [348, 351] on input "Enviar" at bounding box center [339, 354] width 67 height 22
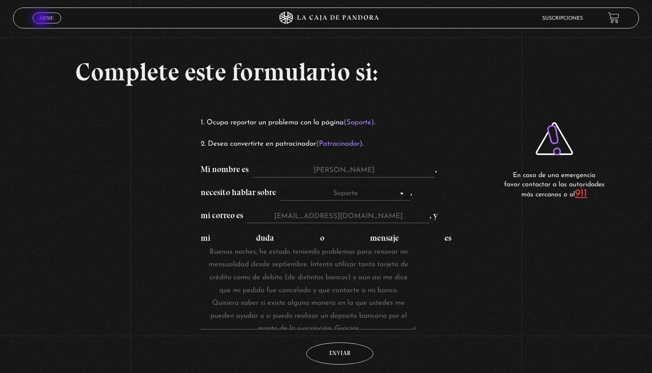
click at [42, 20] on span "Menu" at bounding box center [47, 18] width 14 height 5
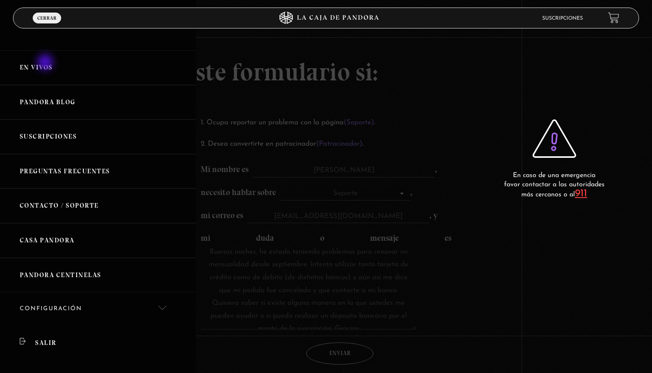
click at [46, 65] on link "En vivos" at bounding box center [98, 67] width 196 height 35
